Goal: Information Seeking & Learning: Understand process/instructions

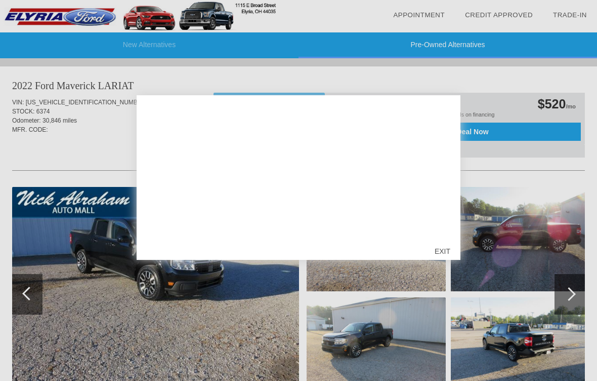
click at [448, 253] on div "EXIT" at bounding box center [443, 251] width 36 height 30
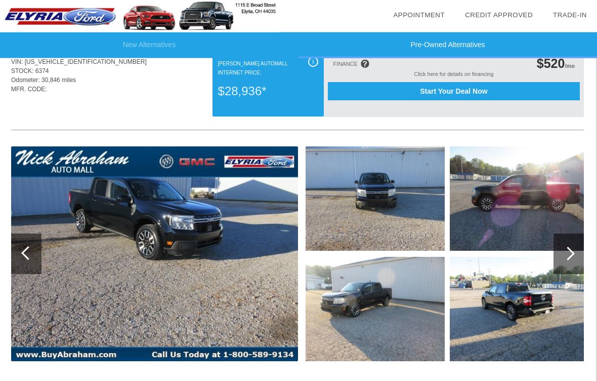
scroll to position [40, 1]
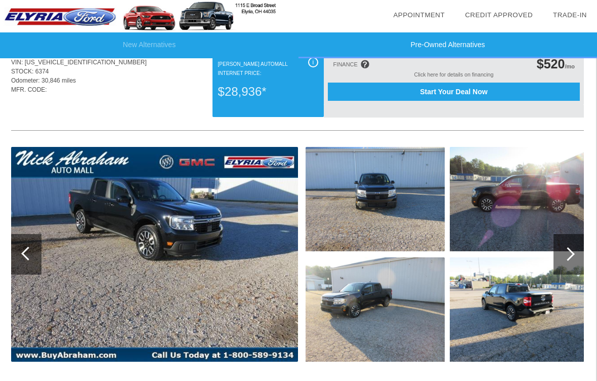
click at [360, 211] on img at bounding box center [375, 199] width 139 height 104
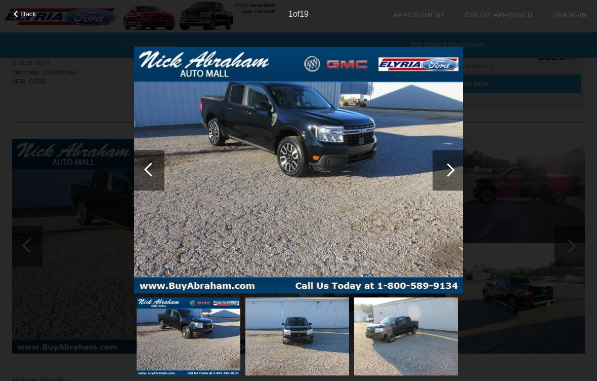
scroll to position [52, 0]
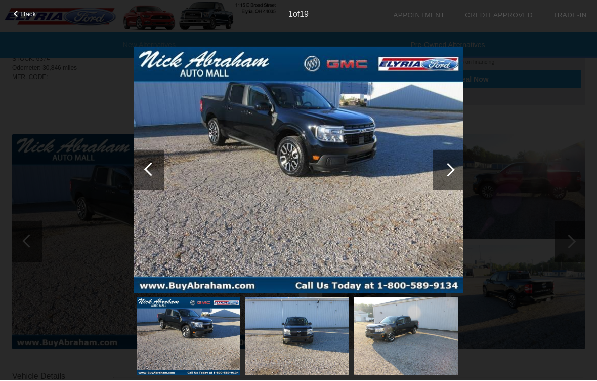
click at [451, 177] on div at bounding box center [448, 170] width 30 height 40
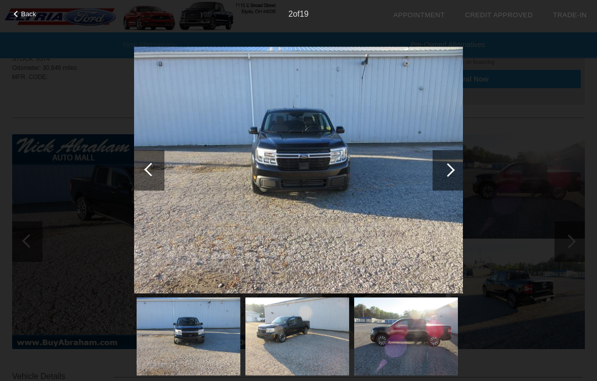
click at [445, 184] on div at bounding box center [448, 170] width 30 height 40
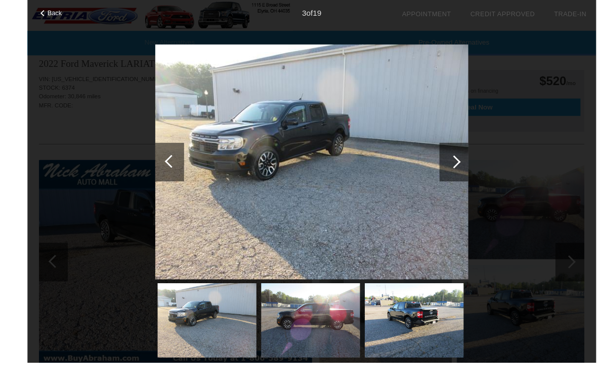
scroll to position [20, 0]
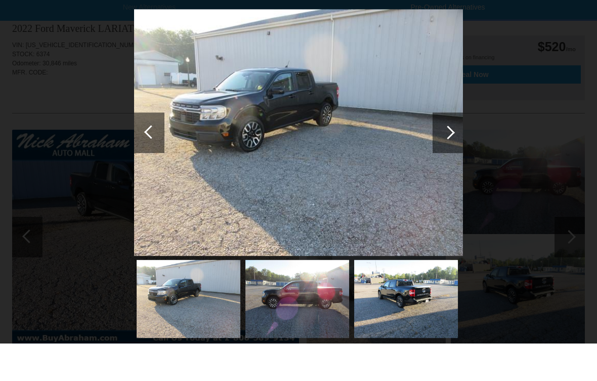
click at [451, 170] on img at bounding box center [298, 170] width 329 height 247
click at [449, 176] on img at bounding box center [298, 170] width 329 height 247
click at [449, 173] on img at bounding box center [298, 170] width 329 height 247
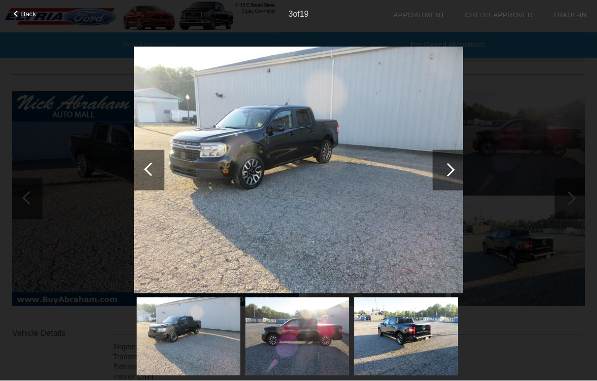
scroll to position [95, 0]
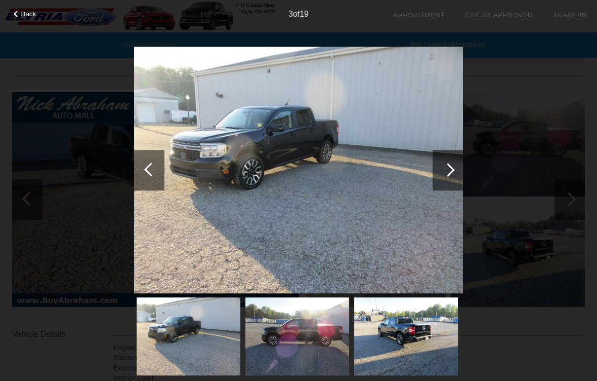
click at [189, 337] on img at bounding box center [189, 336] width 104 height 78
click at [289, 337] on img at bounding box center [297, 336] width 104 height 78
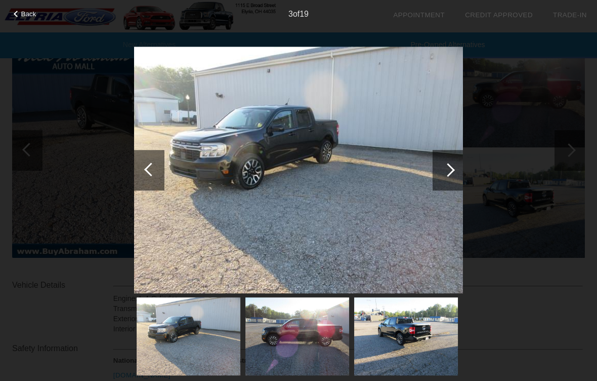
scroll to position [118, 0]
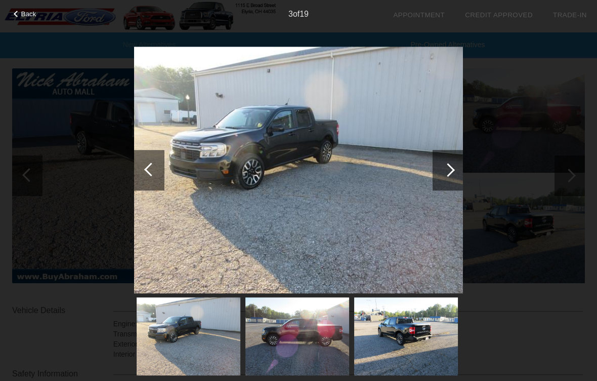
click at [149, 181] on div at bounding box center [149, 170] width 30 height 40
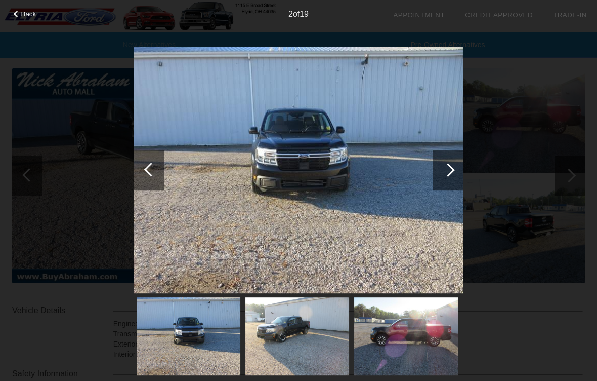
click at [152, 177] on div at bounding box center [149, 170] width 30 height 40
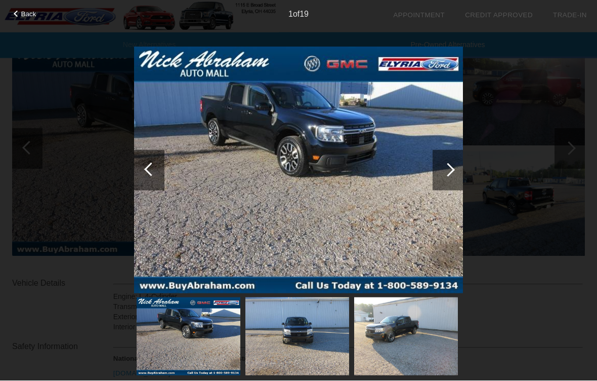
scroll to position [144, 0]
click at [150, 173] on div at bounding box center [151, 169] width 14 height 14
click at [443, 156] on div at bounding box center [448, 170] width 30 height 40
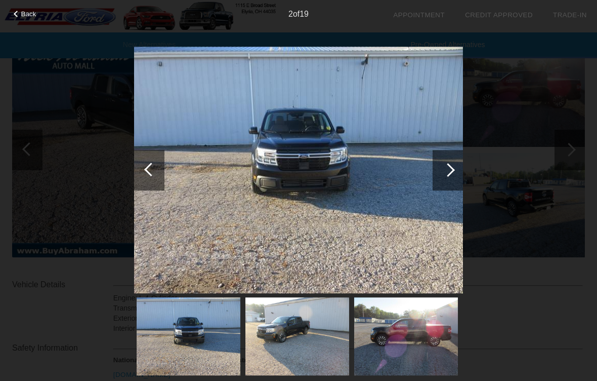
click at [448, 166] on div at bounding box center [448, 170] width 14 height 14
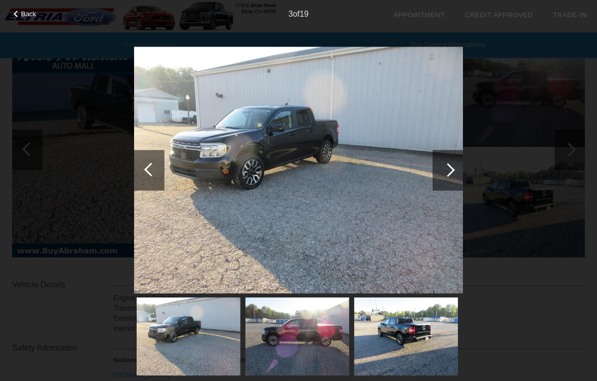
click at [444, 166] on div at bounding box center [448, 170] width 30 height 40
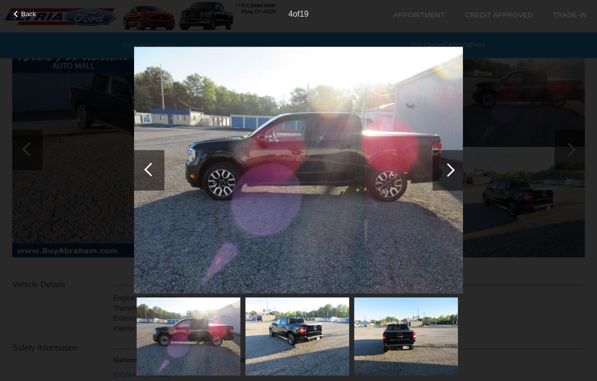
click at [448, 164] on div at bounding box center [448, 170] width 14 height 14
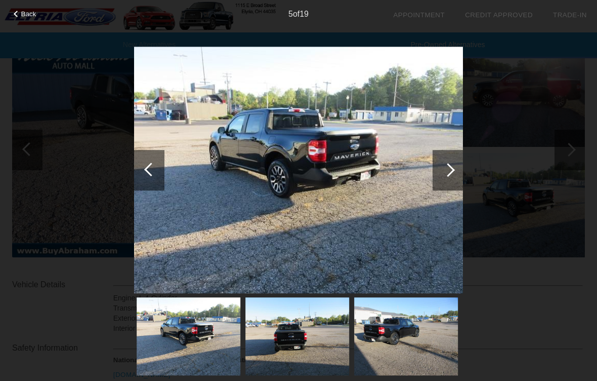
scroll to position [146, 0]
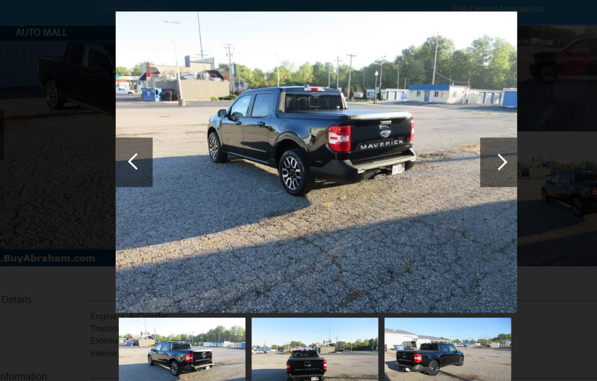
click at [441, 163] on div at bounding box center [448, 170] width 14 height 14
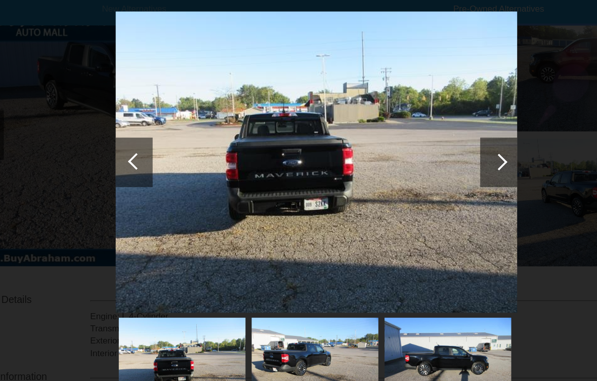
click at [441, 163] on div at bounding box center [448, 170] width 14 height 14
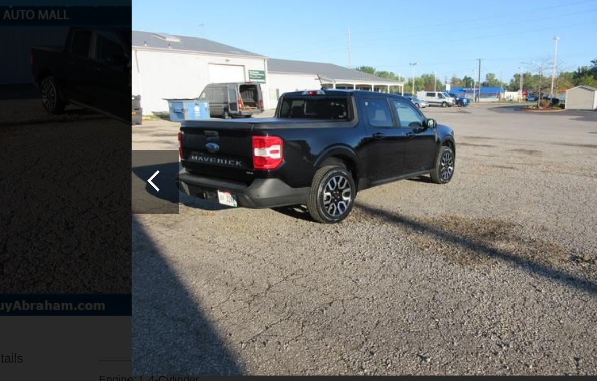
scroll to position [156, 0]
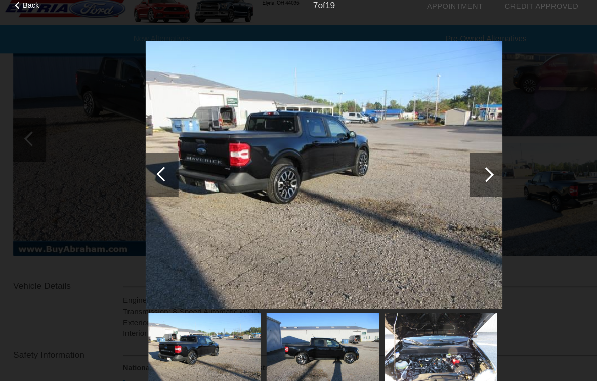
click at [454, 156] on div at bounding box center [448, 170] width 30 height 40
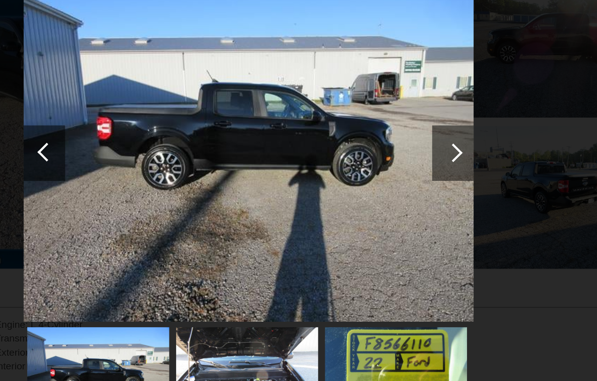
scroll to position [159, 1]
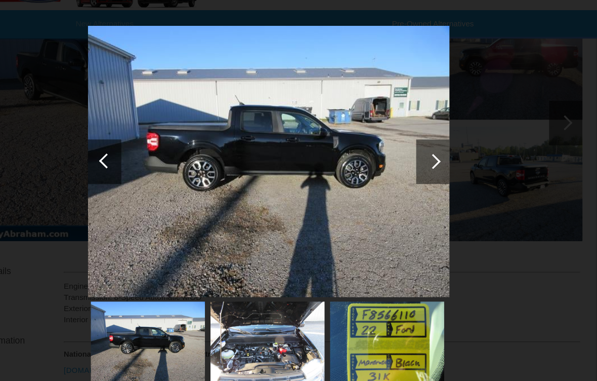
click at [433, 153] on div at bounding box center [448, 170] width 30 height 40
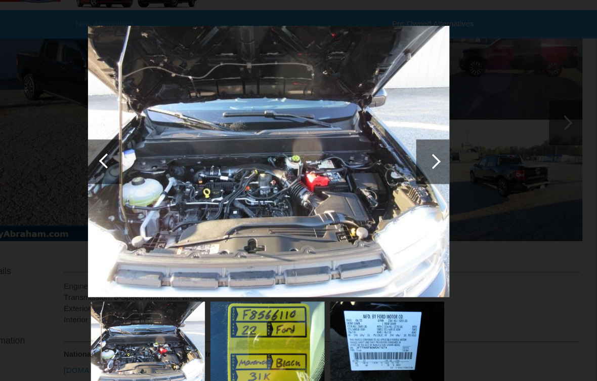
click at [433, 150] on div at bounding box center [448, 170] width 30 height 40
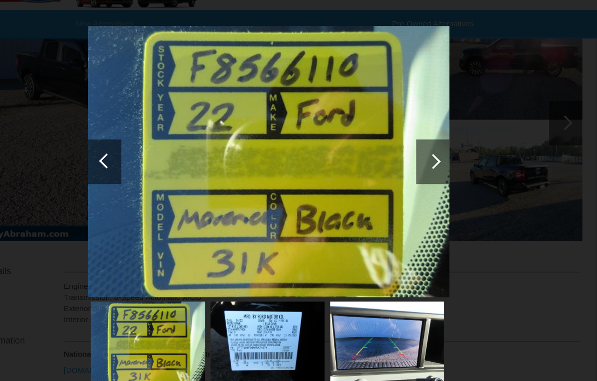
click at [433, 151] on div at bounding box center [448, 170] width 30 height 40
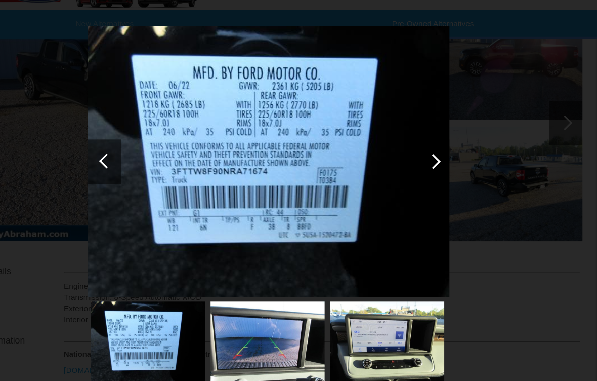
click at [433, 152] on div at bounding box center [448, 170] width 30 height 40
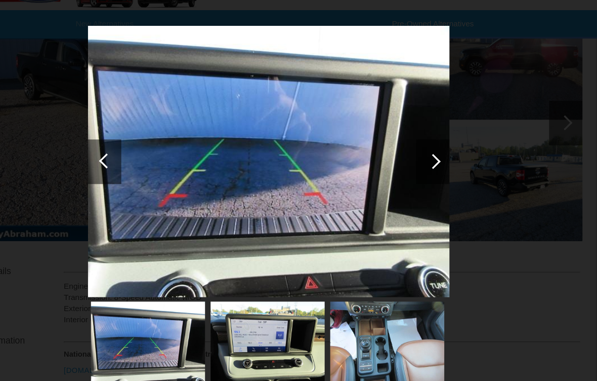
click at [441, 163] on div at bounding box center [448, 170] width 14 height 14
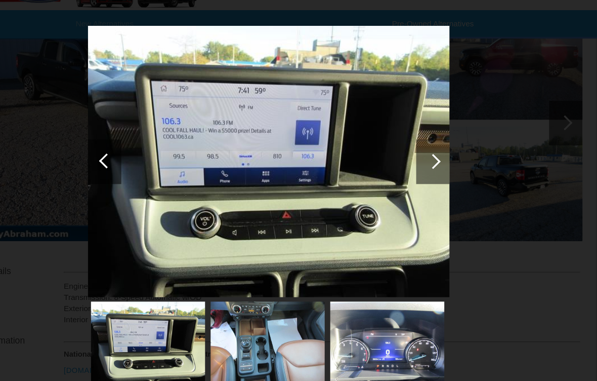
click at [433, 155] on div at bounding box center [448, 170] width 30 height 40
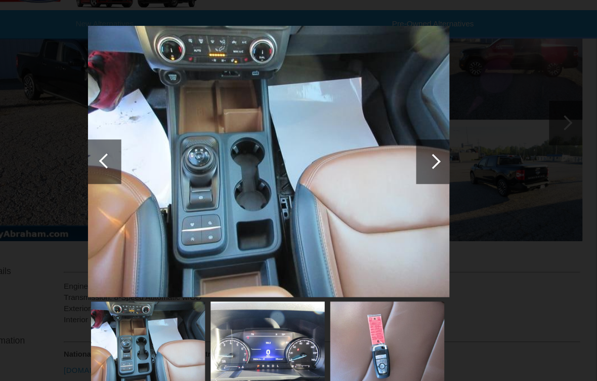
click at [433, 150] on div at bounding box center [448, 170] width 30 height 40
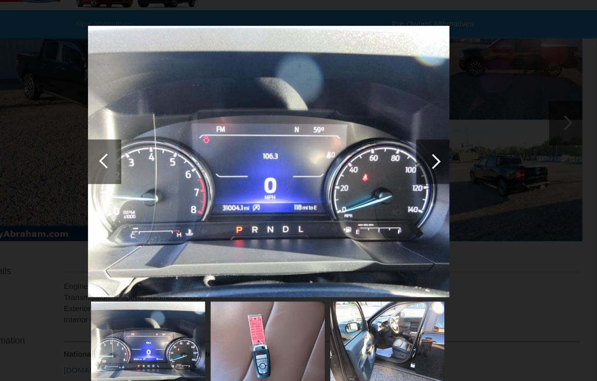
click at [433, 152] on div at bounding box center [448, 170] width 30 height 40
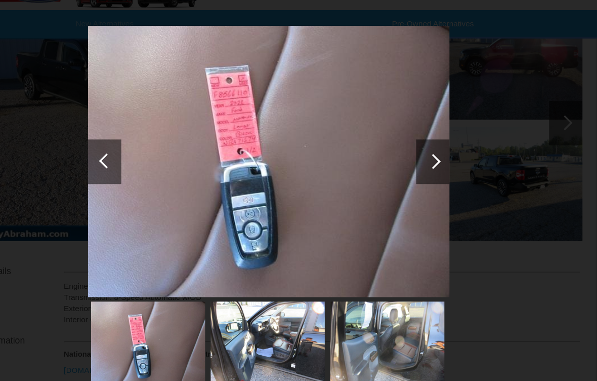
click at [441, 163] on div at bounding box center [448, 170] width 14 height 14
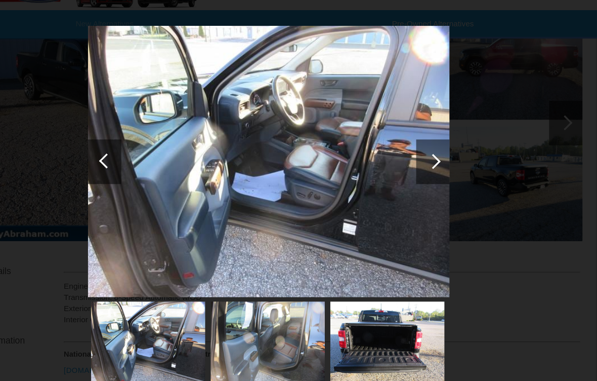
click at [433, 155] on div at bounding box center [448, 170] width 30 height 40
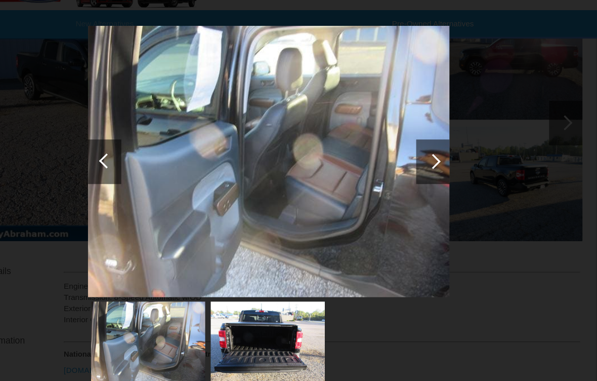
click at [441, 163] on div at bounding box center [448, 170] width 14 height 14
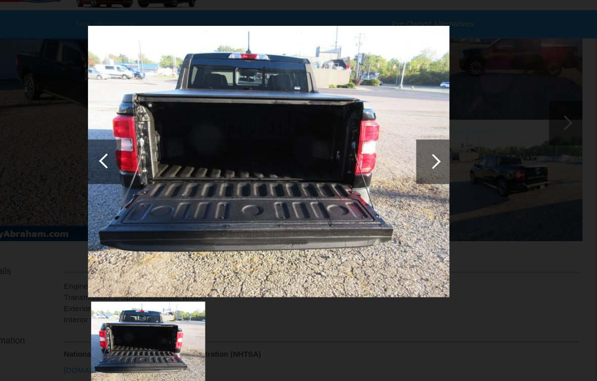
click at [441, 163] on div at bounding box center [448, 170] width 14 height 14
click at [433, 150] on div at bounding box center [448, 170] width 30 height 40
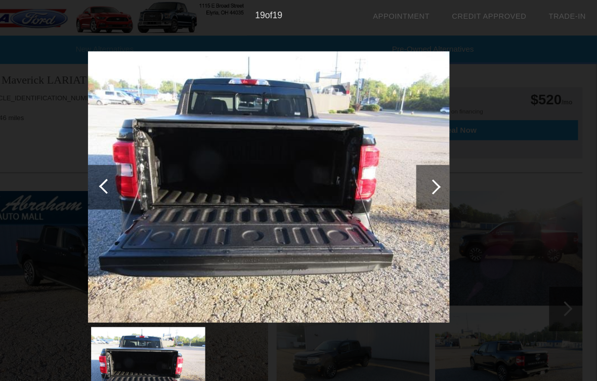
scroll to position [0, 1]
